Goal: Navigation & Orientation: Find specific page/section

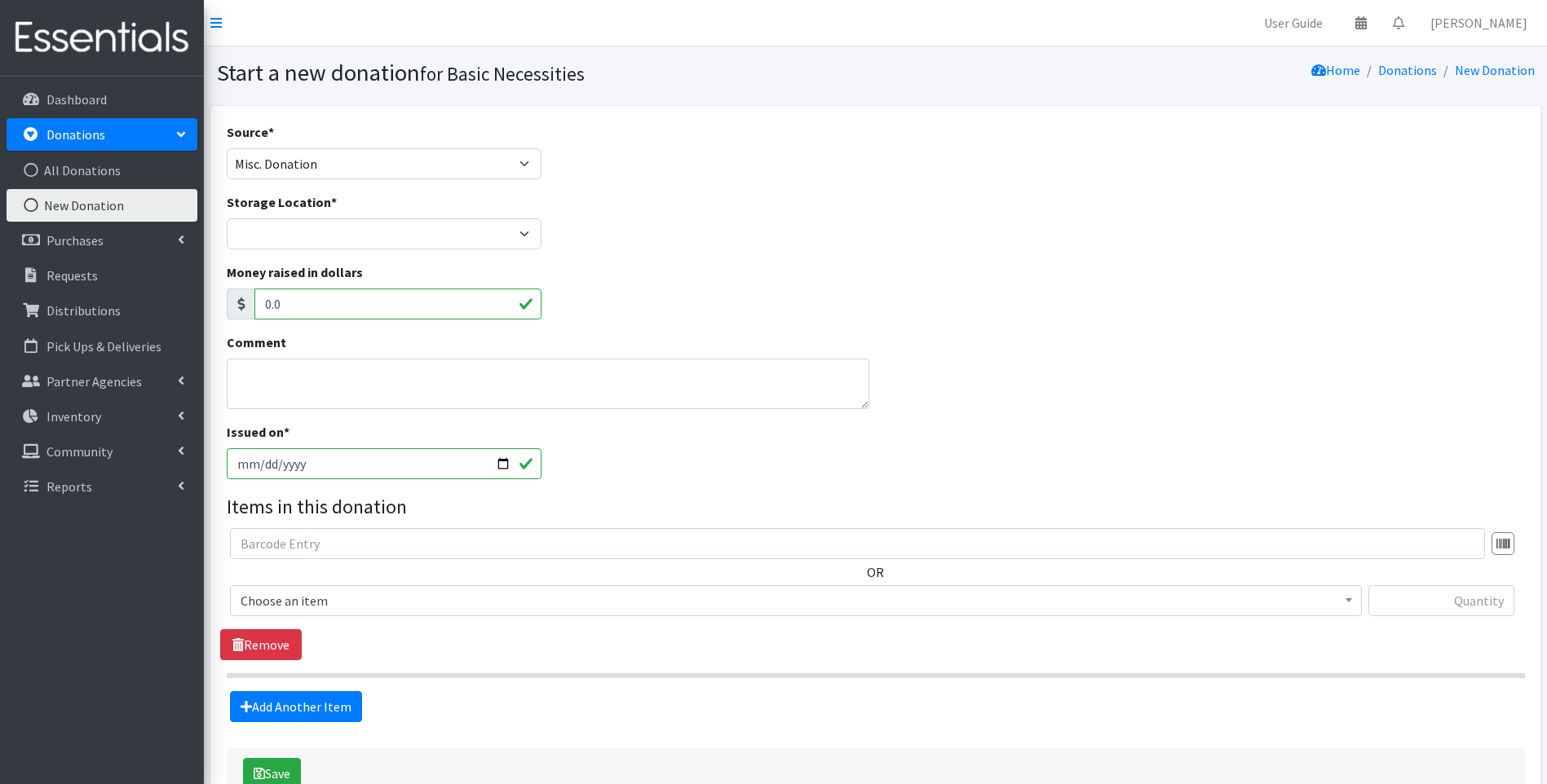
select select "Misc. Donation"
click at [79, 367] on link "Partner Agencies" at bounding box center [101, 382] width 191 height 33
click at [74, 417] on link "All Partners" at bounding box center [101, 417] width 191 height 33
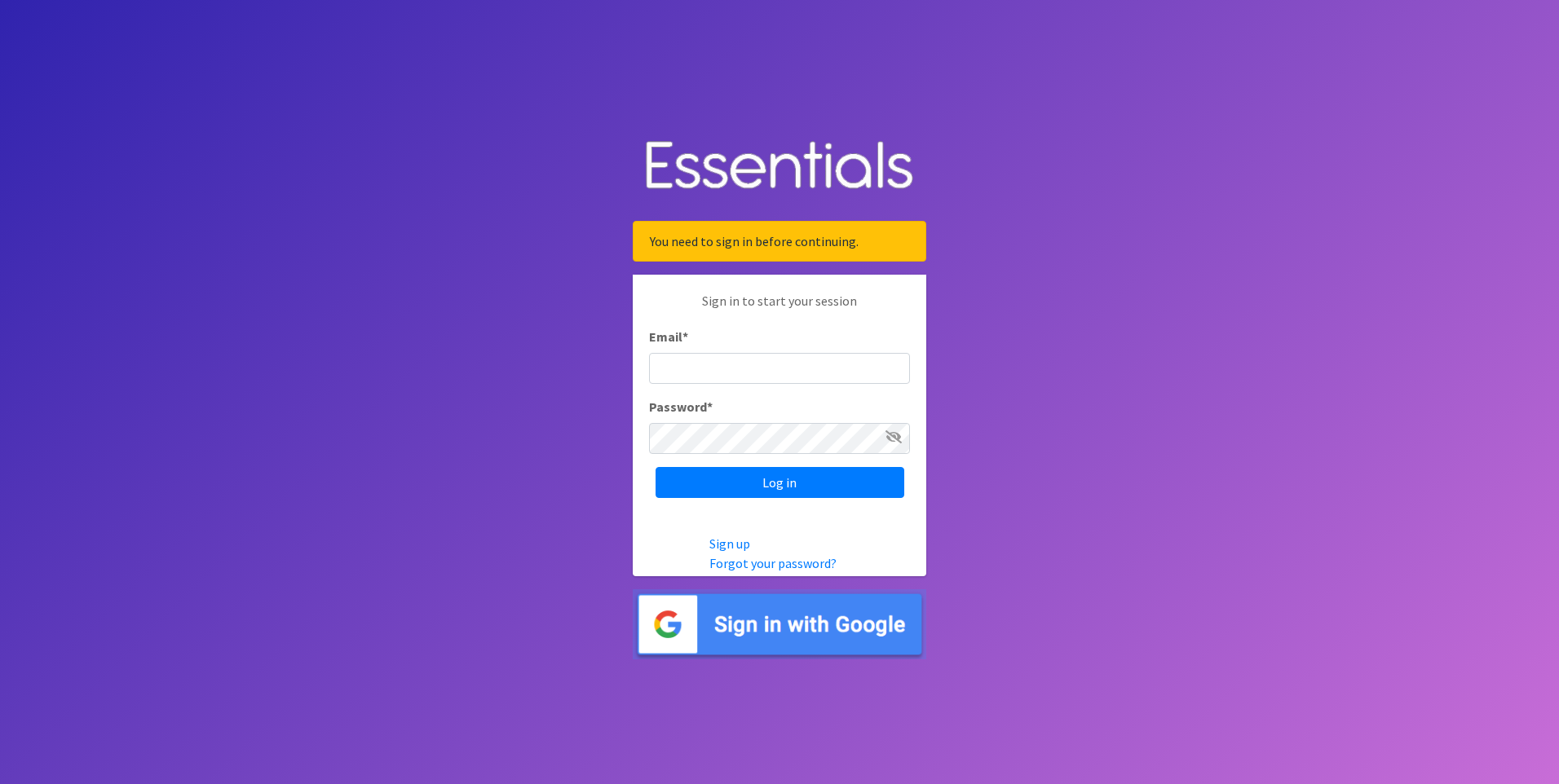
type input "[EMAIL_ADDRESS][DOMAIN_NAME]"
click at [890, 433] on icon at bounding box center [893, 437] width 16 height 13
click at [836, 500] on div "Sign in to start your session Email * admin@basicnecessitiesla.com Password * L…" at bounding box center [780, 394] width 294 height 240
click at [829, 484] on input "Log in" at bounding box center [780, 482] width 249 height 31
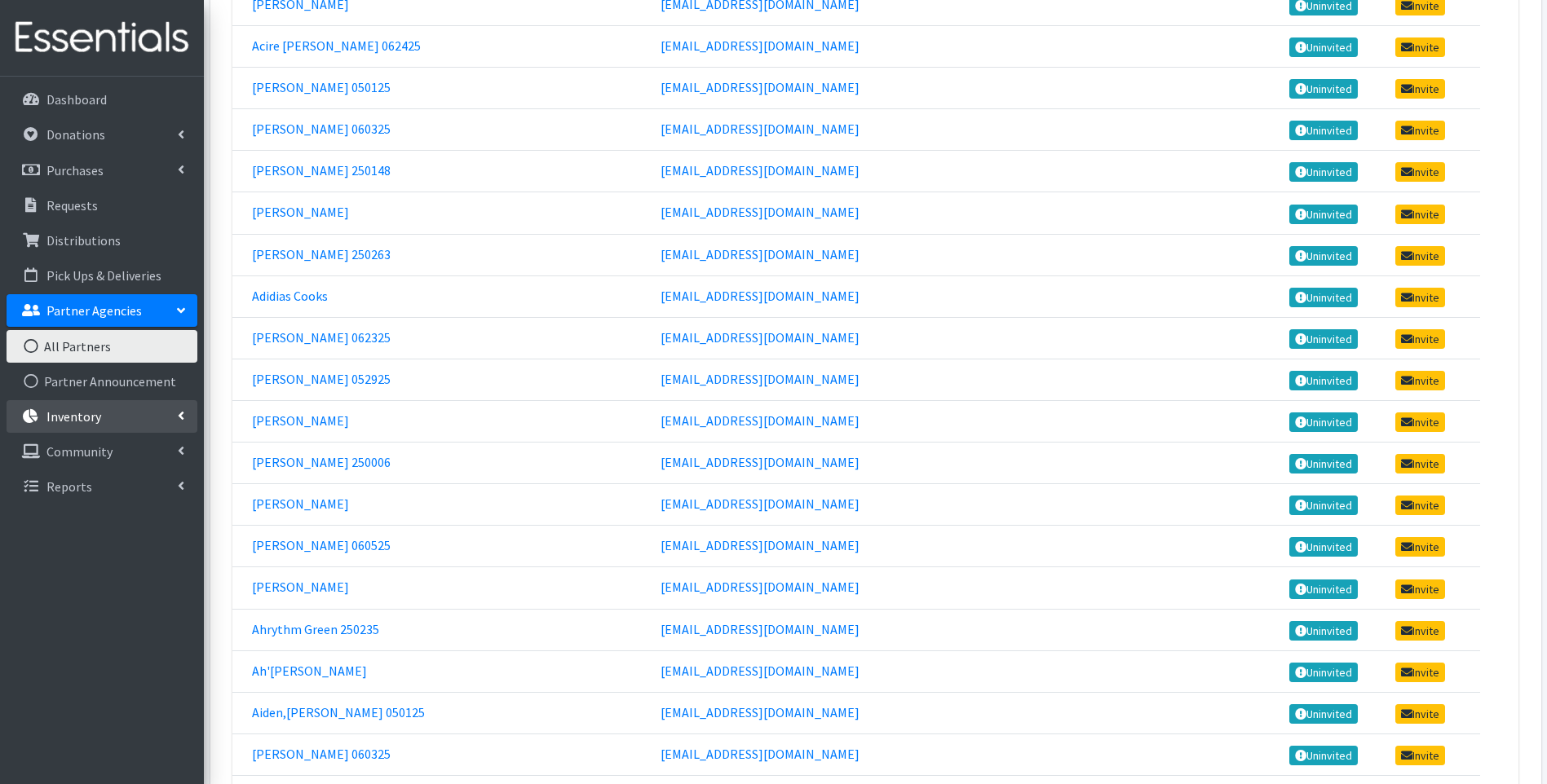
scroll to position [897, 0]
